Goal: Transaction & Acquisition: Purchase product/service

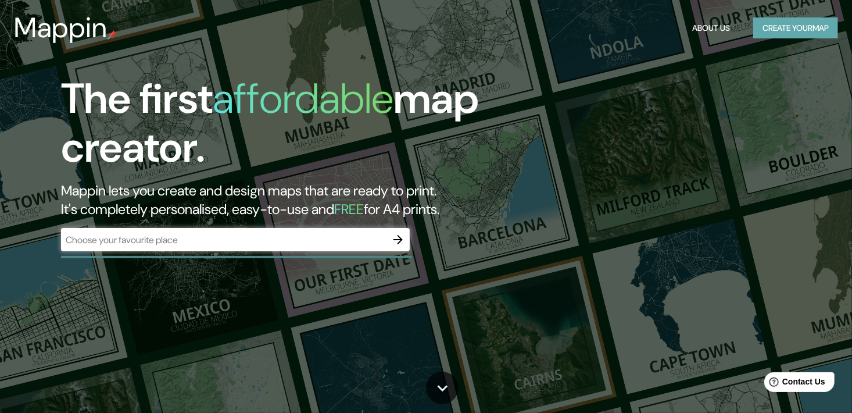
click at [786, 32] on button "Create your map" at bounding box center [795, 27] width 85 height 21
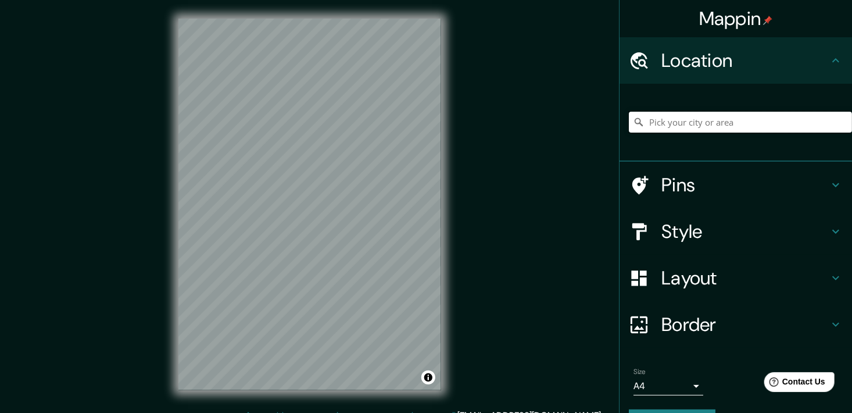
click at [690, 122] on input "Pick your city or area" at bounding box center [740, 122] width 223 height 21
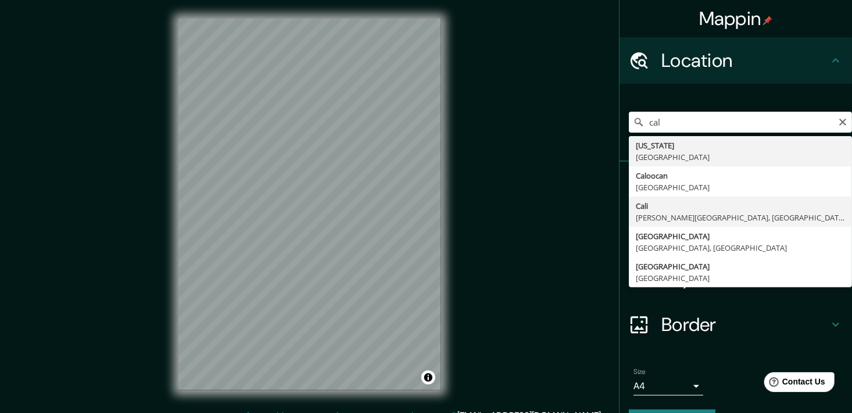
type input "[GEOGRAPHIC_DATA], [PERSON_NAME][GEOGRAPHIC_DATA], [GEOGRAPHIC_DATA]"
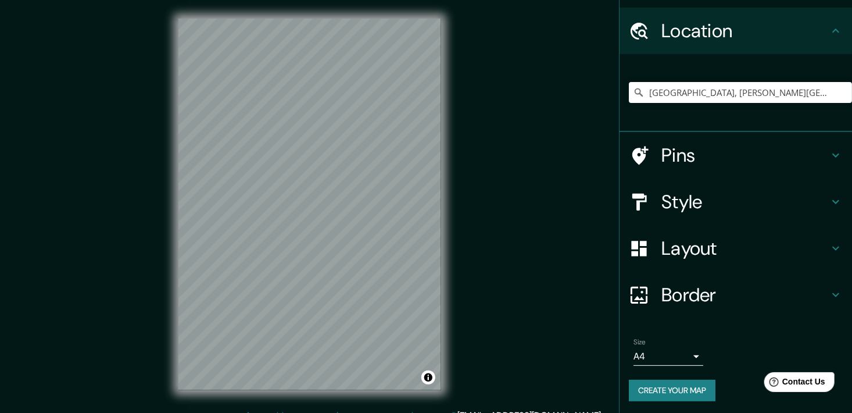
scroll to position [31, 0]
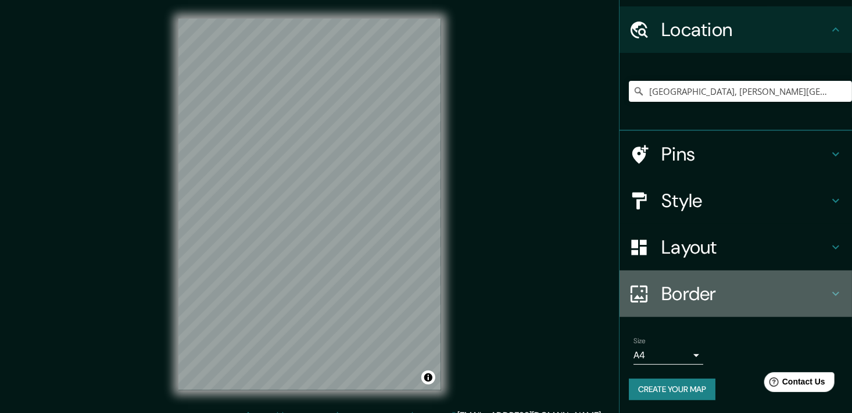
click at [805, 288] on h4 "Border" at bounding box center [744, 293] width 167 height 23
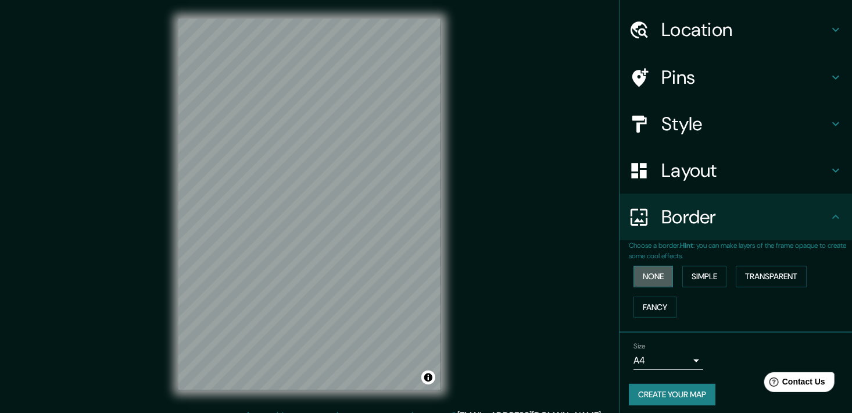
click at [648, 268] on button "None" at bounding box center [653, 276] width 40 height 21
click at [692, 271] on button "Simple" at bounding box center [704, 276] width 44 height 21
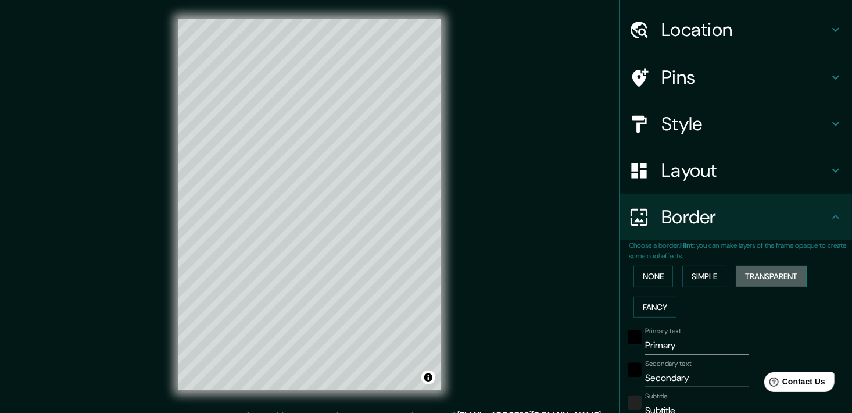
click at [749, 273] on button "Transparent" at bounding box center [771, 276] width 71 height 21
click at [644, 311] on button "Fancy" at bounding box center [654, 306] width 43 height 21
click at [658, 278] on button "None" at bounding box center [653, 276] width 40 height 21
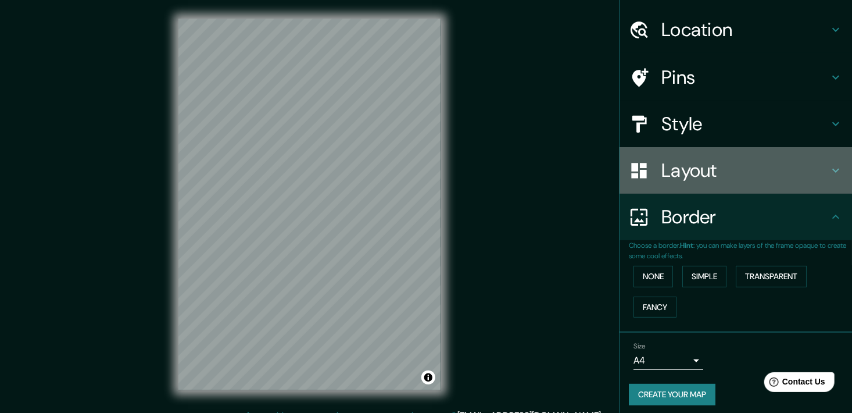
click at [829, 171] on icon at bounding box center [836, 170] width 14 height 14
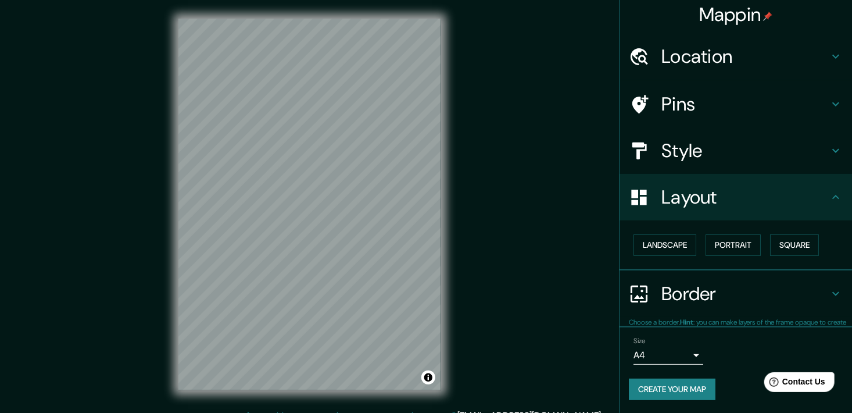
scroll to position [4, 0]
click at [666, 242] on button "Landscape" at bounding box center [664, 244] width 63 height 21
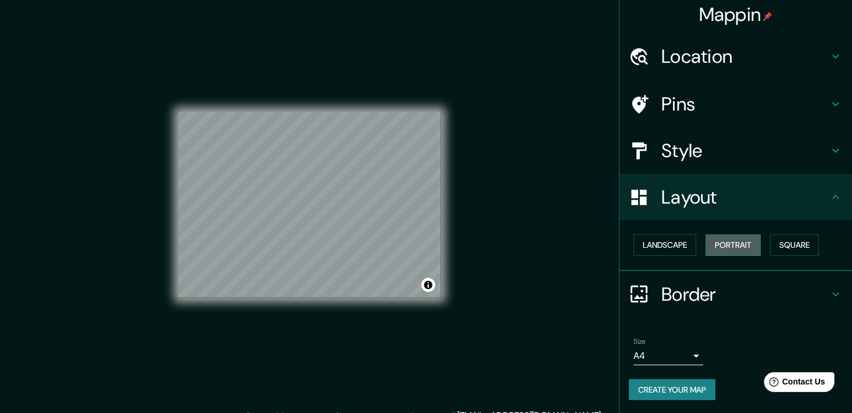
click at [711, 241] on button "Portrait" at bounding box center [732, 244] width 55 height 21
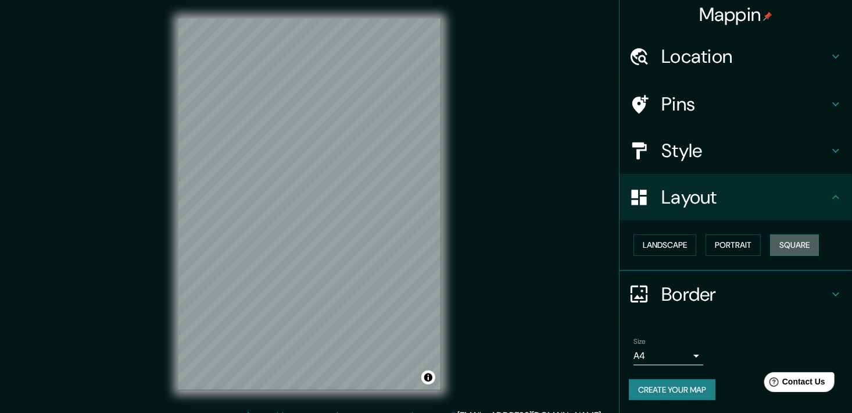
click at [772, 240] on button "Square" at bounding box center [794, 244] width 49 height 21
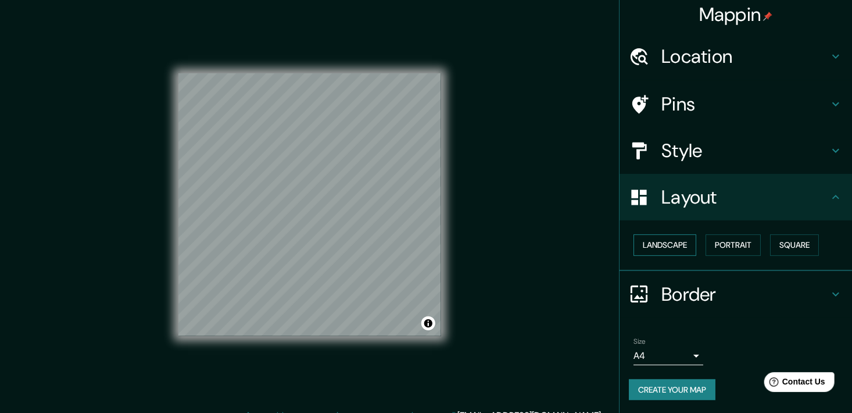
click at [635, 245] on button "Landscape" at bounding box center [664, 244] width 63 height 21
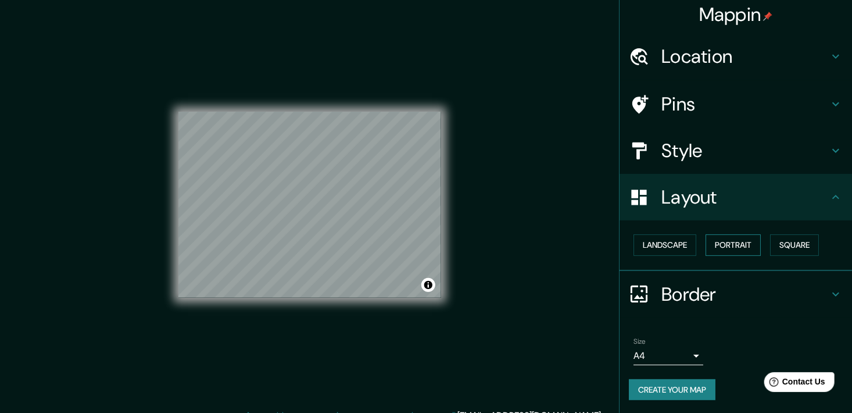
click at [721, 247] on button "Portrait" at bounding box center [732, 244] width 55 height 21
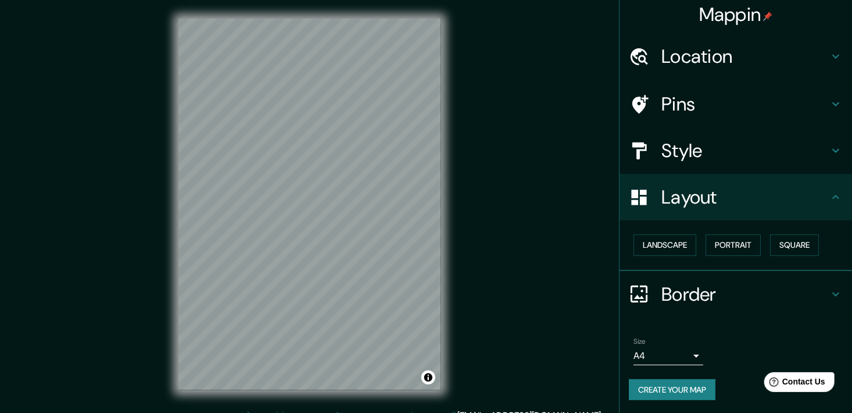
click at [815, 147] on h4 "Style" at bounding box center [744, 150] width 167 height 23
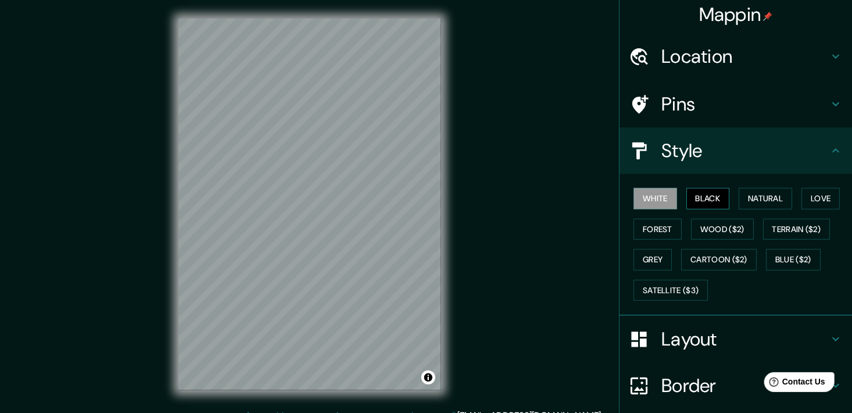
click at [709, 197] on button "Black" at bounding box center [708, 198] width 44 height 21
click at [750, 198] on button "Natural" at bounding box center [765, 198] width 53 height 21
click at [802, 187] on div "White Black Natural Love Forest Wood ($2) Terrain ($2) Grey Cartoon ($2) Blue (…" at bounding box center [740, 244] width 223 height 122
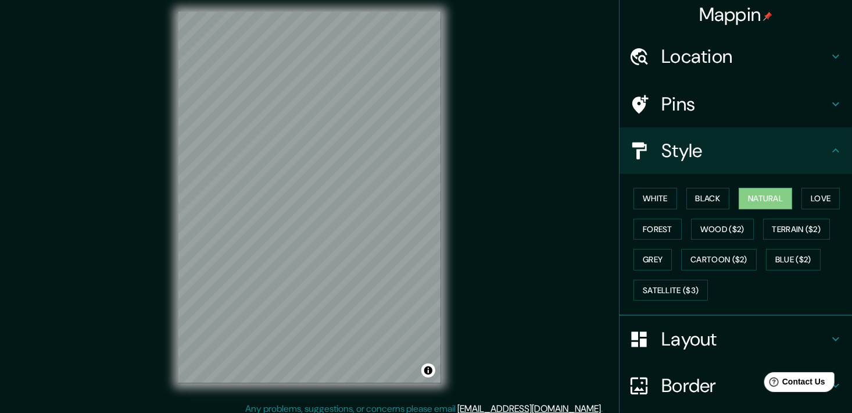
scroll to position [8, 0]
click at [809, 200] on button "Love" at bounding box center [820, 198] width 38 height 21
click at [629, 214] on div "White Black Natural Love Forest Wood ($2) Terrain ($2) Grey Cartoon ($2) Blue (…" at bounding box center [740, 244] width 223 height 122
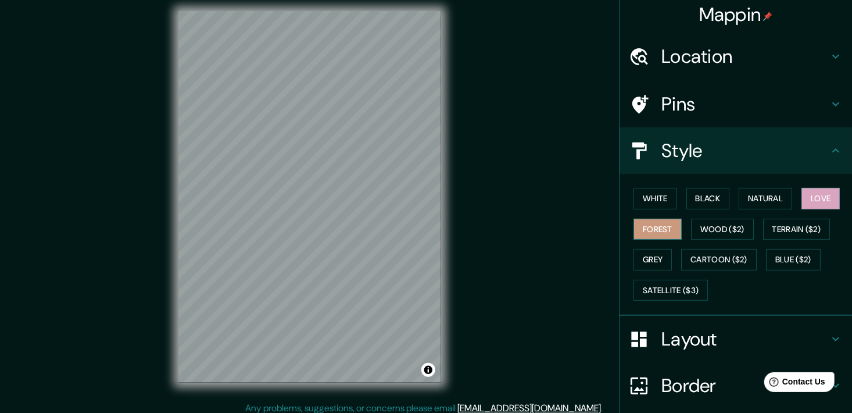
click at [639, 219] on button "Forest" at bounding box center [657, 228] width 48 height 21
click at [691, 227] on button "Wood ($2)" at bounding box center [722, 228] width 63 height 21
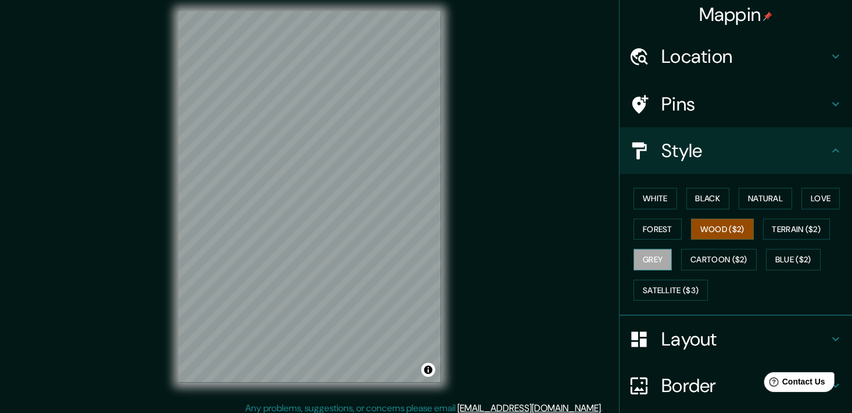
click at [645, 259] on button "Grey" at bounding box center [652, 259] width 38 height 21
click at [675, 286] on button "Satellite ($3)" at bounding box center [670, 289] width 74 height 21
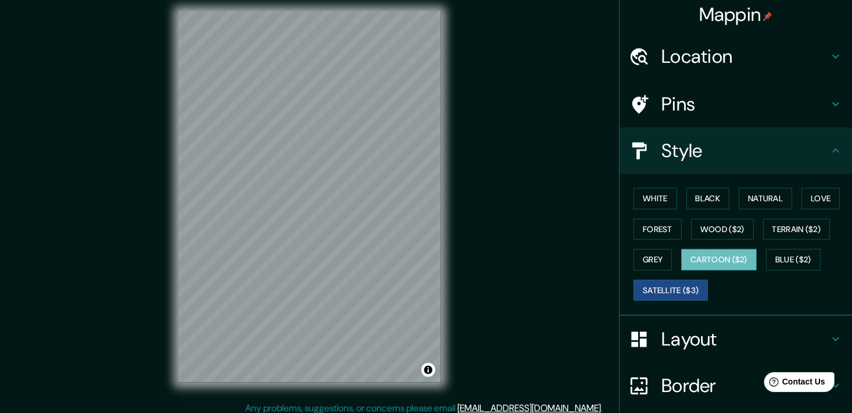
click at [714, 262] on button "Cartoon ($2)" at bounding box center [719, 259] width 76 height 21
click at [784, 261] on button "Blue ($2)" at bounding box center [793, 259] width 55 height 21
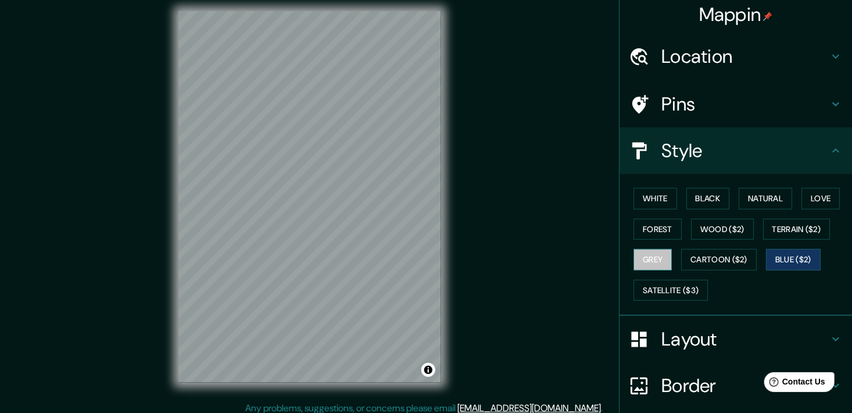
click at [655, 250] on button "Grey" at bounding box center [652, 259] width 38 height 21
click at [759, 201] on button "Natural" at bounding box center [765, 198] width 53 height 21
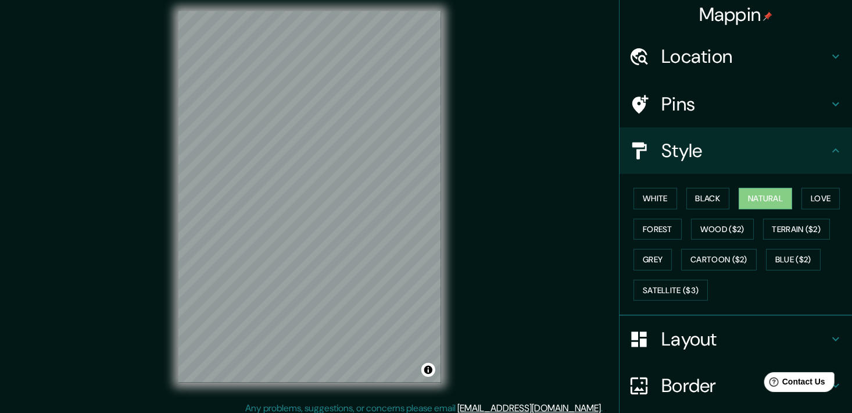
click at [829, 97] on icon at bounding box center [836, 104] width 14 height 14
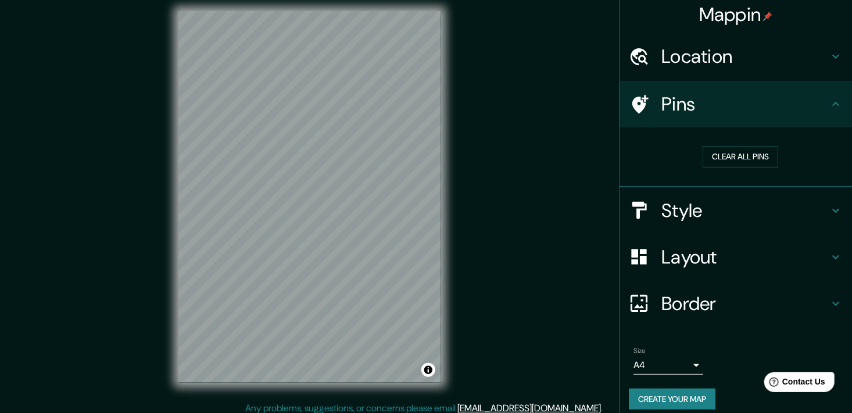
click at [829, 97] on icon at bounding box center [836, 104] width 14 height 14
click at [829, 62] on icon at bounding box center [836, 56] width 14 height 14
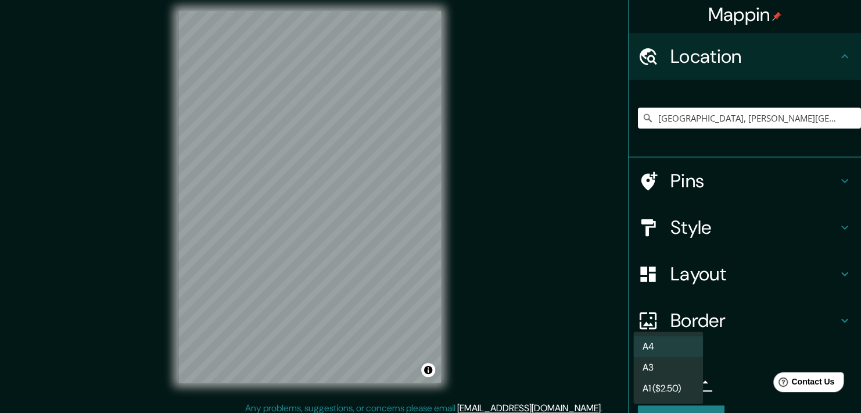
click at [687, 377] on body "Mappin Location [GEOGRAPHIC_DATA], [PERSON_NAME][GEOGRAPHIC_DATA], [GEOGRAPHIC_…" at bounding box center [430, 198] width 861 height 413
click at [659, 393] on li "A1 ($2.50)" at bounding box center [668, 388] width 70 height 21
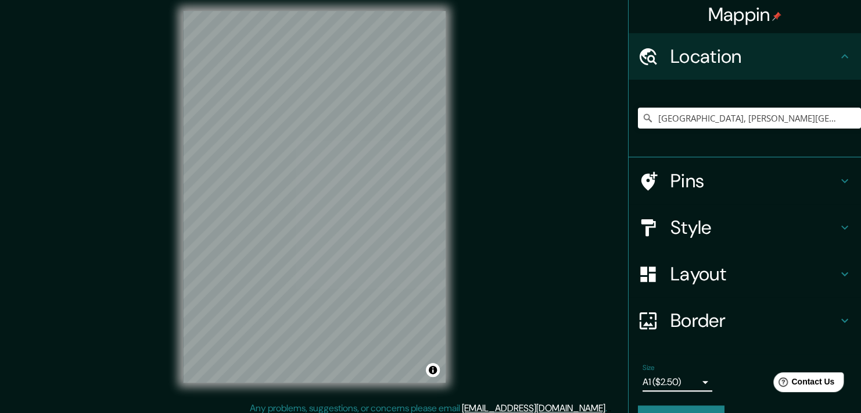
click at [686, 380] on body "Mappin Location [GEOGRAPHIC_DATA], [PERSON_NAME][GEOGRAPHIC_DATA], [GEOGRAPHIC_…" at bounding box center [430, 198] width 861 height 413
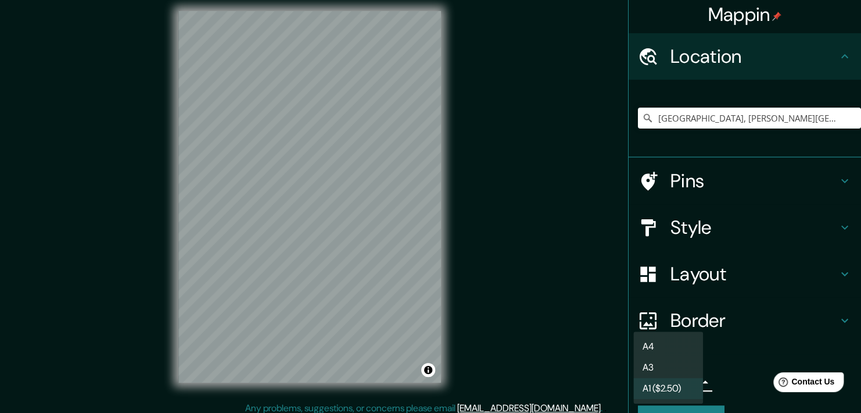
click at [682, 347] on li "A4" at bounding box center [668, 346] width 70 height 21
click at [684, 380] on body "Mappin Location [GEOGRAPHIC_DATA], [PERSON_NAME][GEOGRAPHIC_DATA], [GEOGRAPHIC_…" at bounding box center [430, 198] width 861 height 413
click at [686, 366] on li "A3" at bounding box center [668, 367] width 70 height 21
type input "a4"
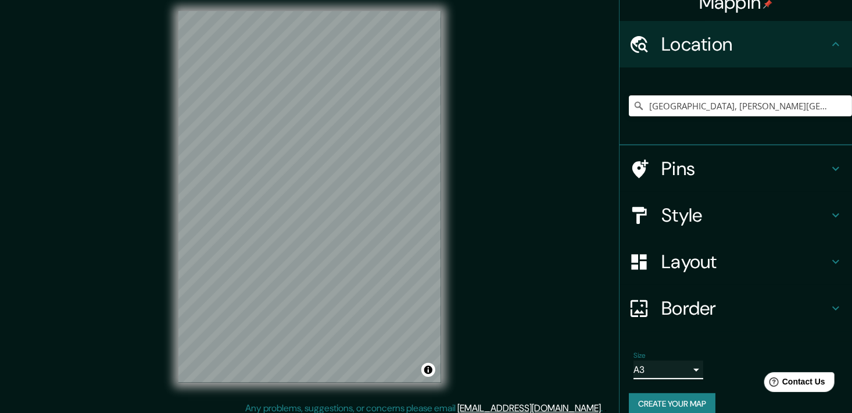
scroll to position [0, 0]
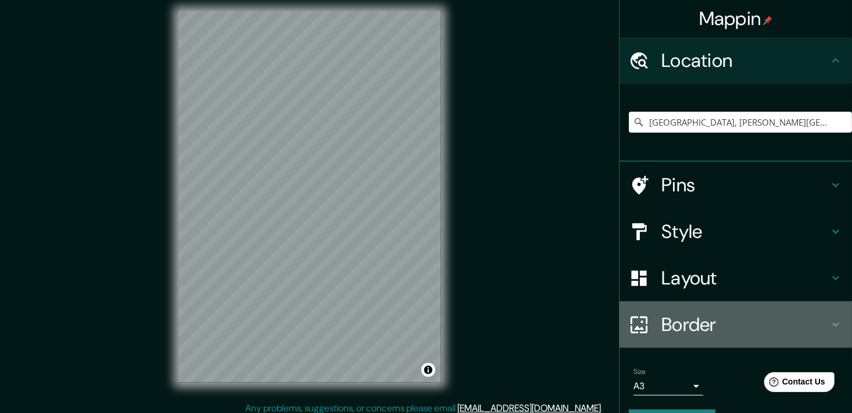
click at [829, 326] on icon at bounding box center [836, 324] width 14 height 14
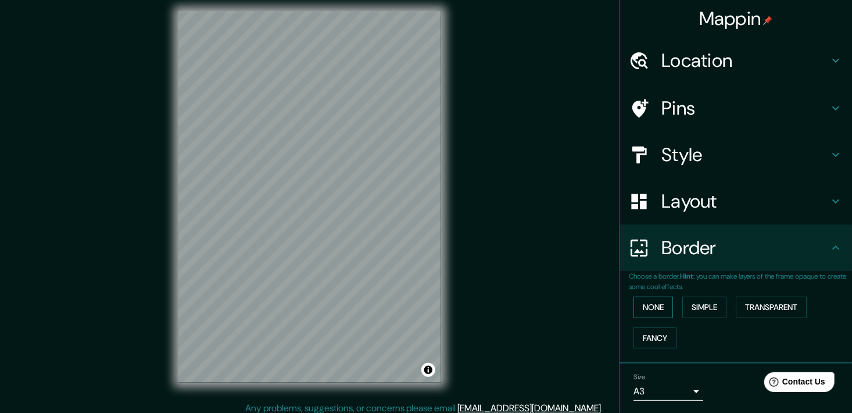
click at [649, 306] on button "None" at bounding box center [653, 306] width 40 height 21
click at [684, 307] on button "Simple" at bounding box center [704, 306] width 44 height 21
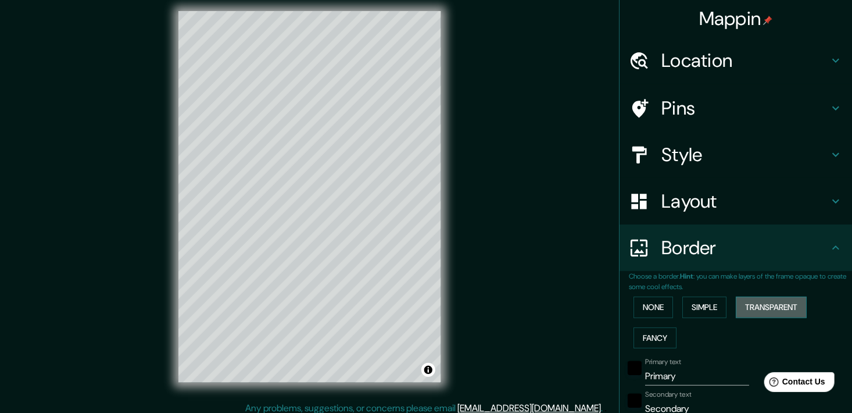
click at [751, 307] on button "Transparent" at bounding box center [771, 306] width 71 height 21
click at [640, 336] on button "Fancy" at bounding box center [654, 337] width 43 height 21
click at [644, 303] on button "None" at bounding box center [653, 306] width 40 height 21
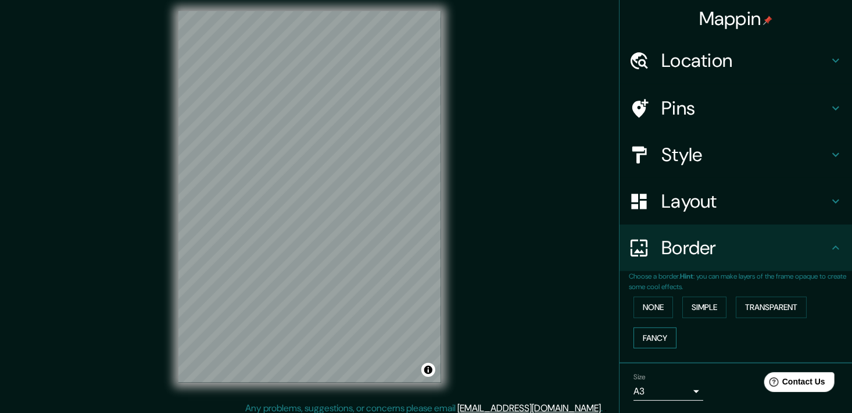
click at [655, 342] on button "Fancy" at bounding box center [654, 337] width 43 height 21
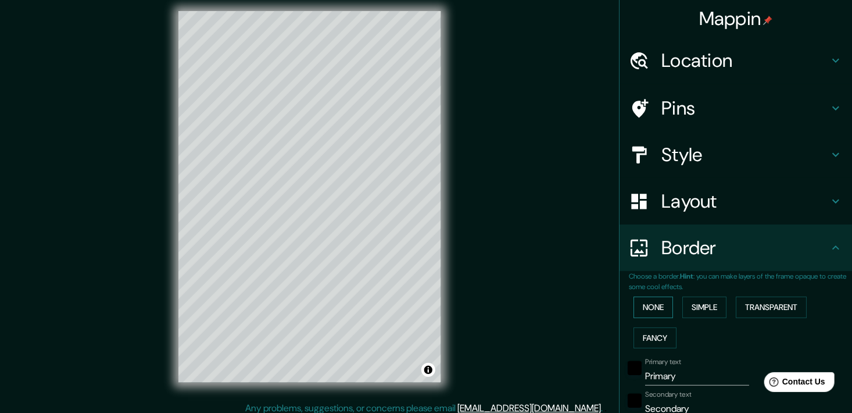
click at [649, 304] on button "None" at bounding box center [653, 306] width 40 height 21
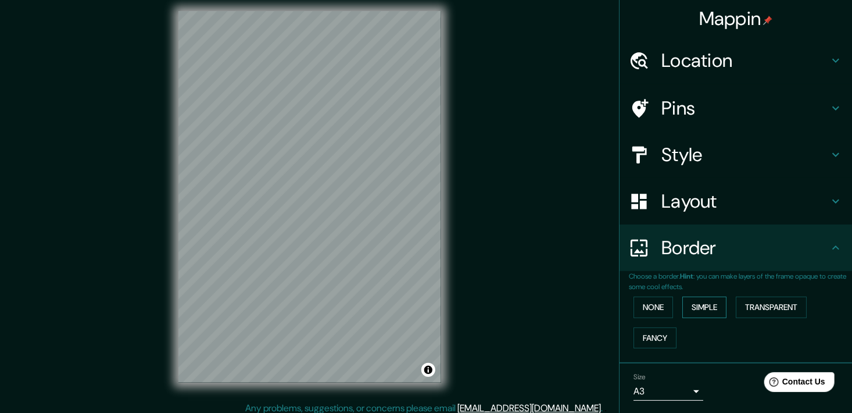
click at [690, 304] on button "Simple" at bounding box center [704, 306] width 44 height 21
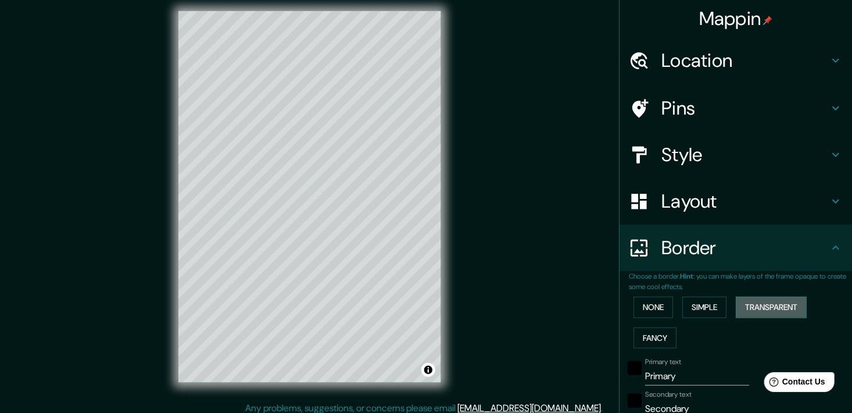
click at [762, 304] on button "Transparent" at bounding box center [771, 306] width 71 height 21
click at [639, 339] on button "Fancy" at bounding box center [654, 337] width 43 height 21
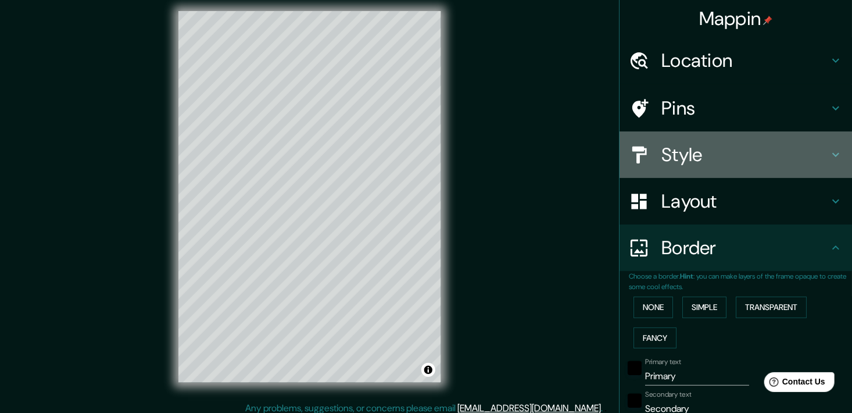
click at [832, 153] on icon at bounding box center [835, 155] width 7 height 4
type input "181"
type input "36"
type input "18"
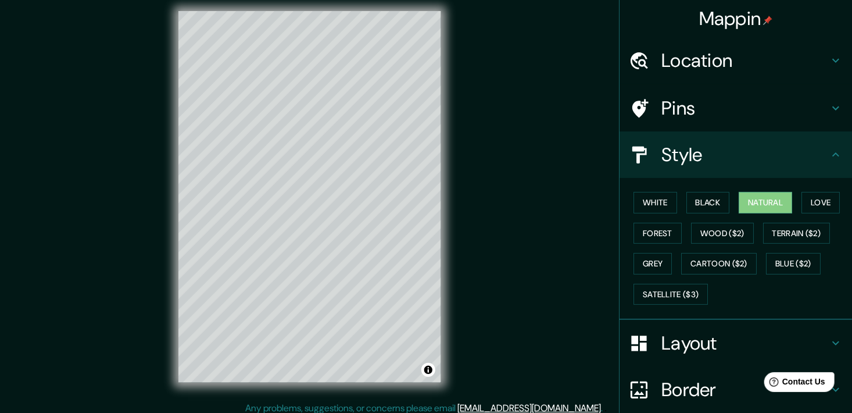
click at [822, 333] on div "Layout" at bounding box center [735, 343] width 232 height 46
type input "181"
type input "36"
type input "18"
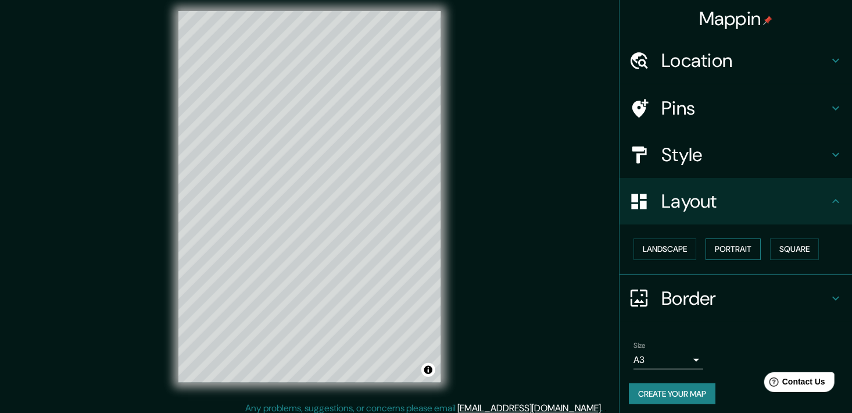
click at [730, 241] on button "Portrait" at bounding box center [732, 248] width 55 height 21
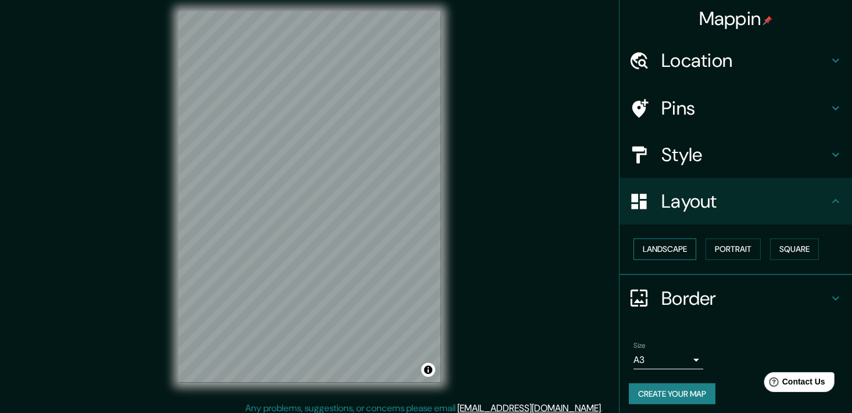
click at [679, 239] on button "Landscape" at bounding box center [664, 248] width 63 height 21
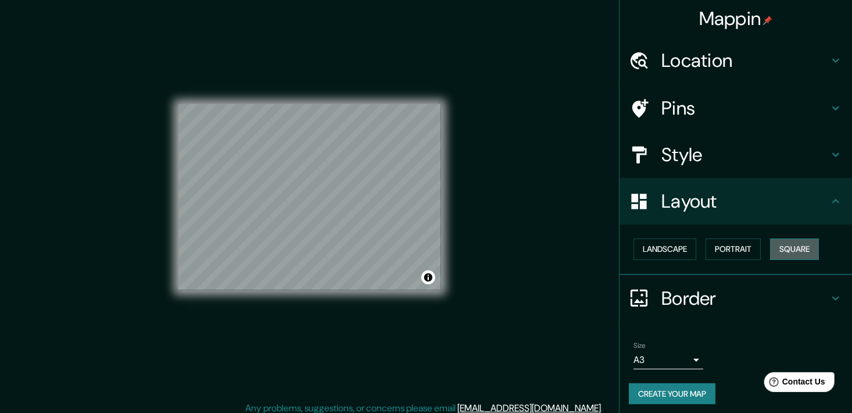
click at [784, 249] on button "Square" at bounding box center [794, 248] width 49 height 21
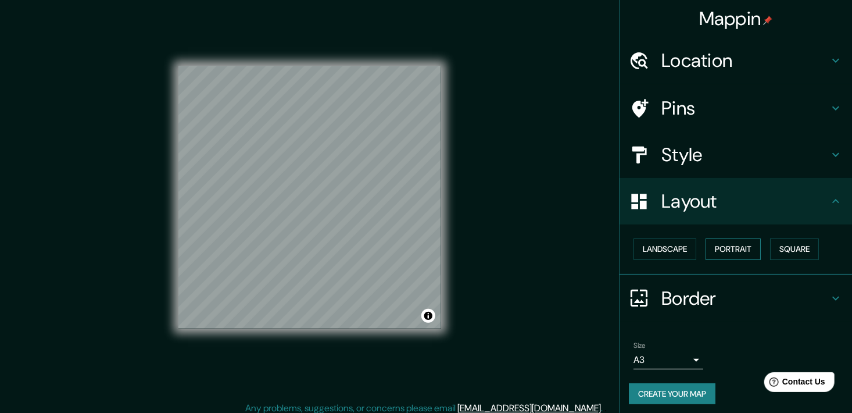
click at [728, 247] on button "Portrait" at bounding box center [732, 248] width 55 height 21
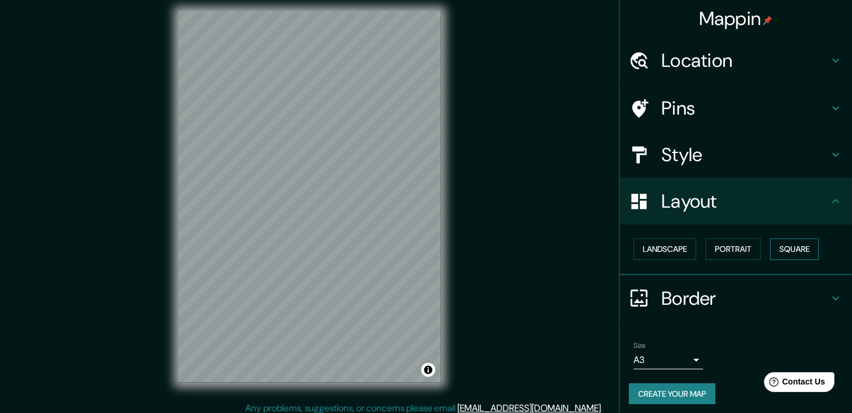
click at [776, 246] on button "Square" at bounding box center [794, 248] width 49 height 21
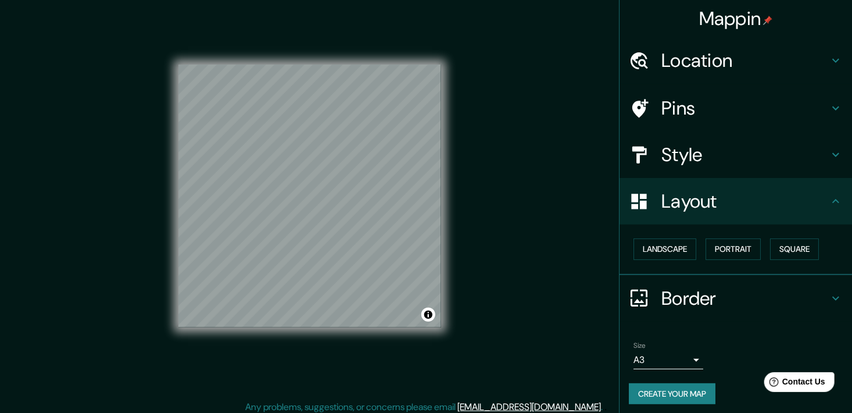
scroll to position [9, 0]
click at [458, 194] on div "© Mapbox © OpenStreetMap Improve this map" at bounding box center [310, 195] width 300 height 408
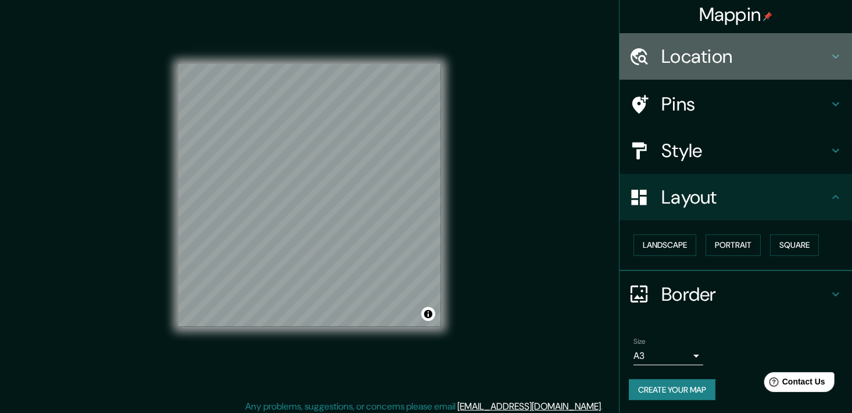
click at [829, 55] on icon at bounding box center [836, 56] width 14 height 14
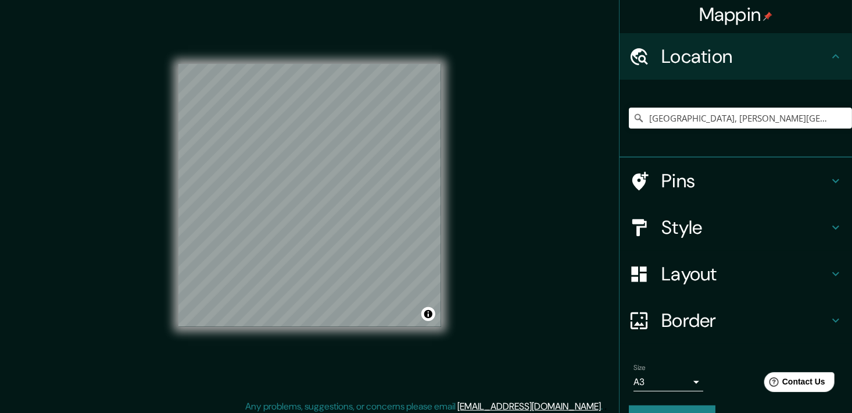
click at [829, 55] on icon at bounding box center [836, 56] width 14 height 14
click at [829, 59] on icon at bounding box center [836, 56] width 14 height 14
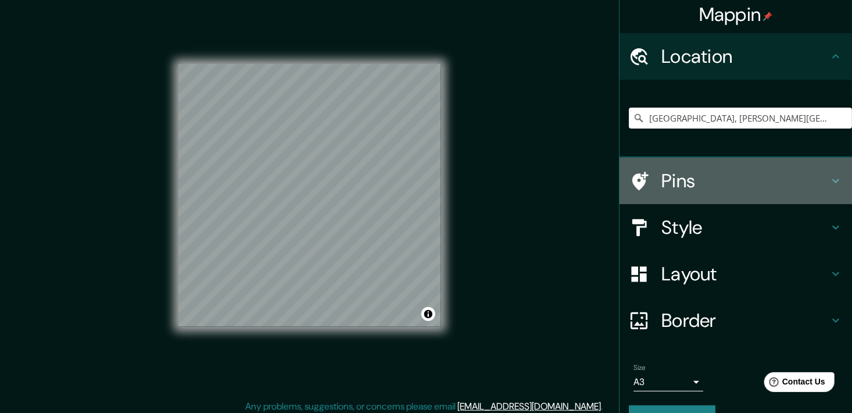
click at [830, 171] on div "Pins" at bounding box center [735, 180] width 232 height 46
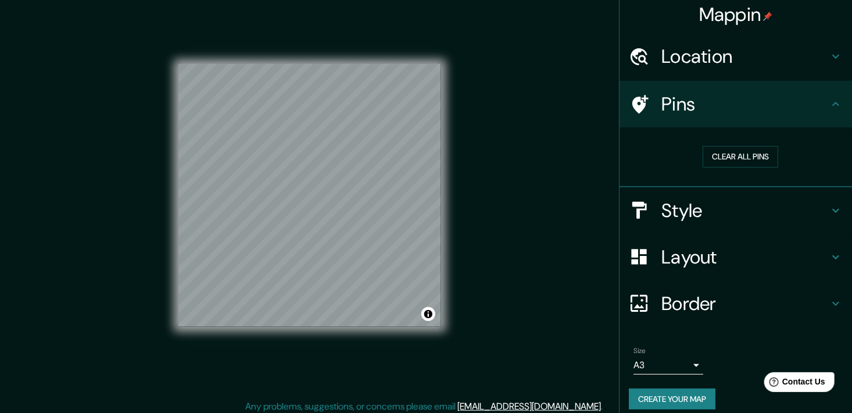
click at [830, 206] on icon at bounding box center [836, 210] width 14 height 14
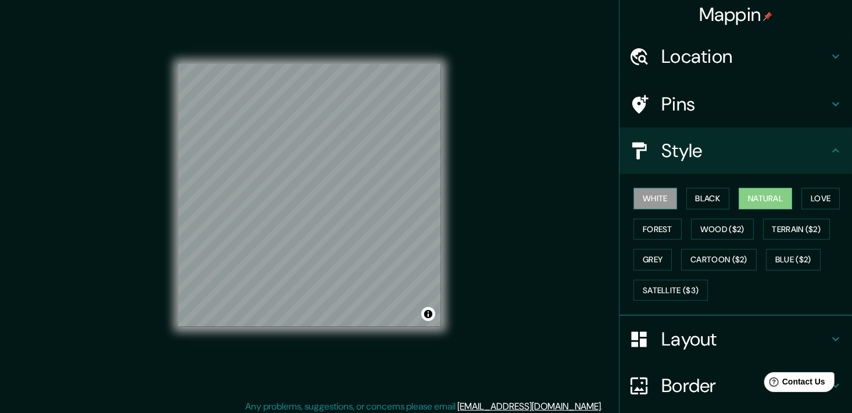
click at [635, 194] on button "White" at bounding box center [655, 198] width 44 height 21
click at [693, 193] on button "Black" at bounding box center [708, 198] width 44 height 21
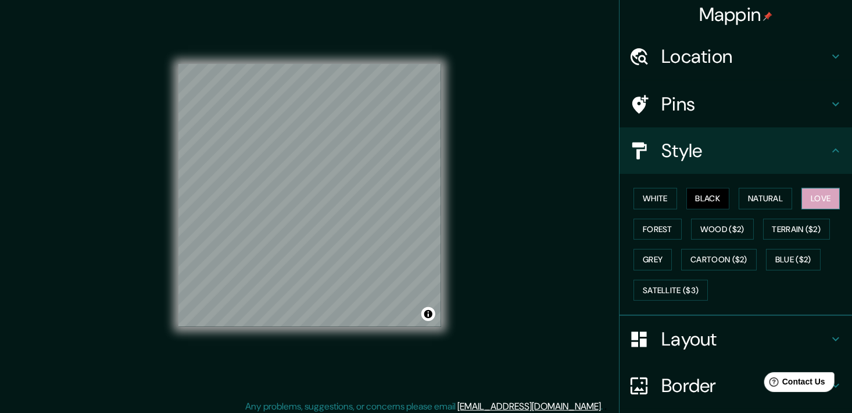
click at [830, 200] on button "Love" at bounding box center [820, 198] width 38 height 21
click at [668, 221] on button "Forest" at bounding box center [657, 228] width 48 height 21
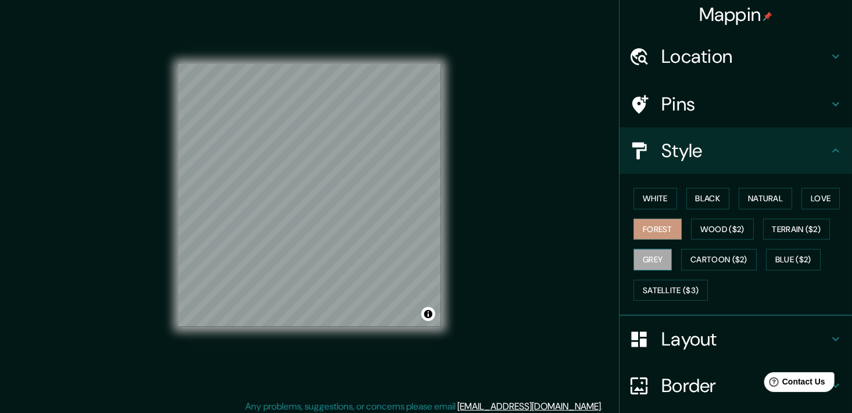
click at [649, 259] on button "Grey" at bounding box center [652, 259] width 38 height 21
click at [651, 203] on button "White" at bounding box center [655, 198] width 44 height 21
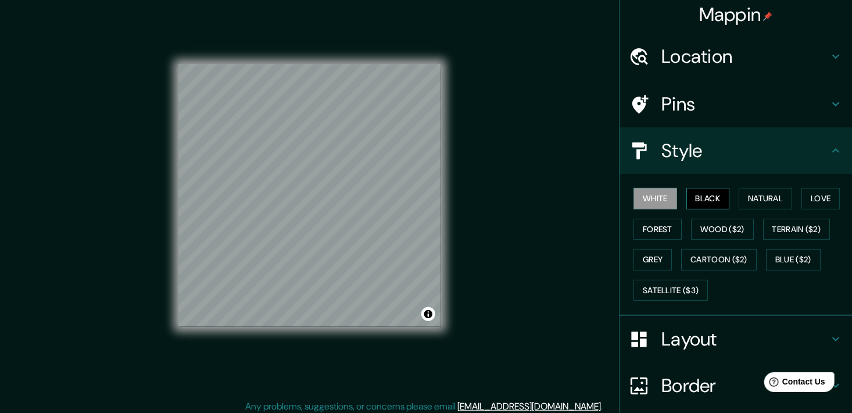
click at [693, 197] on button "Black" at bounding box center [708, 198] width 44 height 21
click at [744, 192] on button "Natural" at bounding box center [765, 198] width 53 height 21
click at [653, 202] on button "White" at bounding box center [655, 198] width 44 height 21
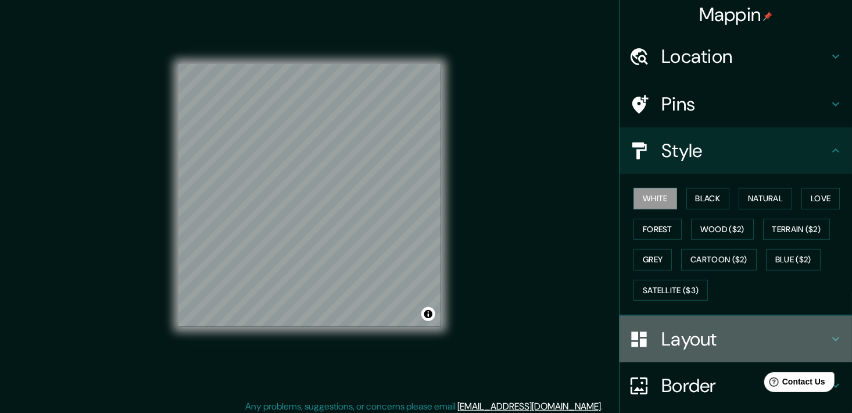
click at [829, 332] on icon at bounding box center [836, 339] width 14 height 14
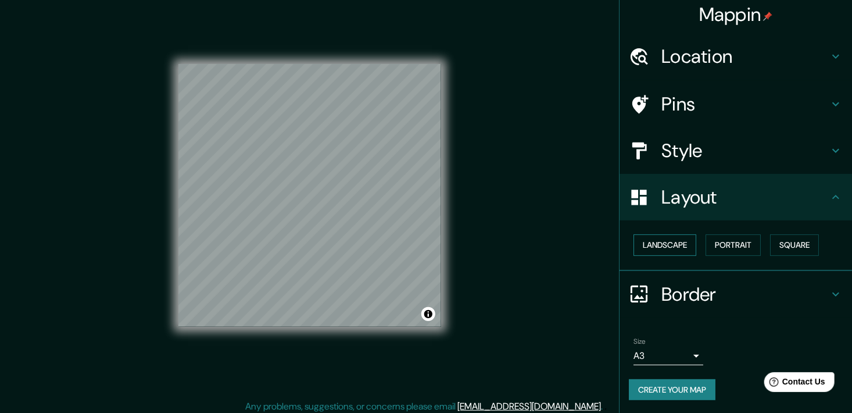
click at [676, 241] on button "Landscape" at bounding box center [664, 244] width 63 height 21
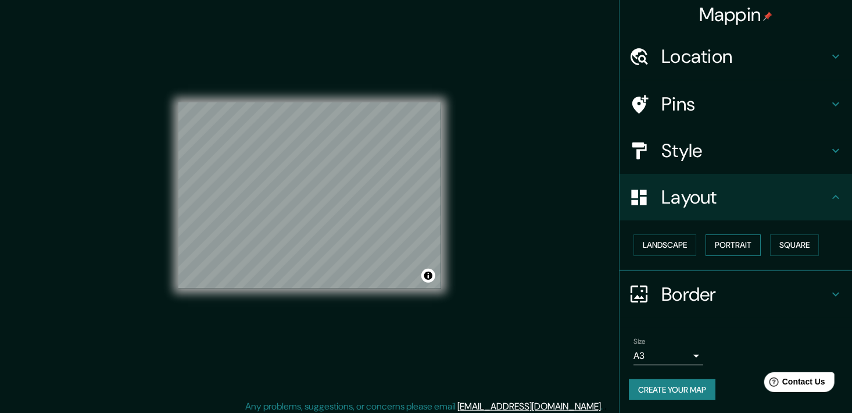
click at [705, 246] on button "Portrait" at bounding box center [732, 244] width 55 height 21
